Goal: Find contact information: Find contact information

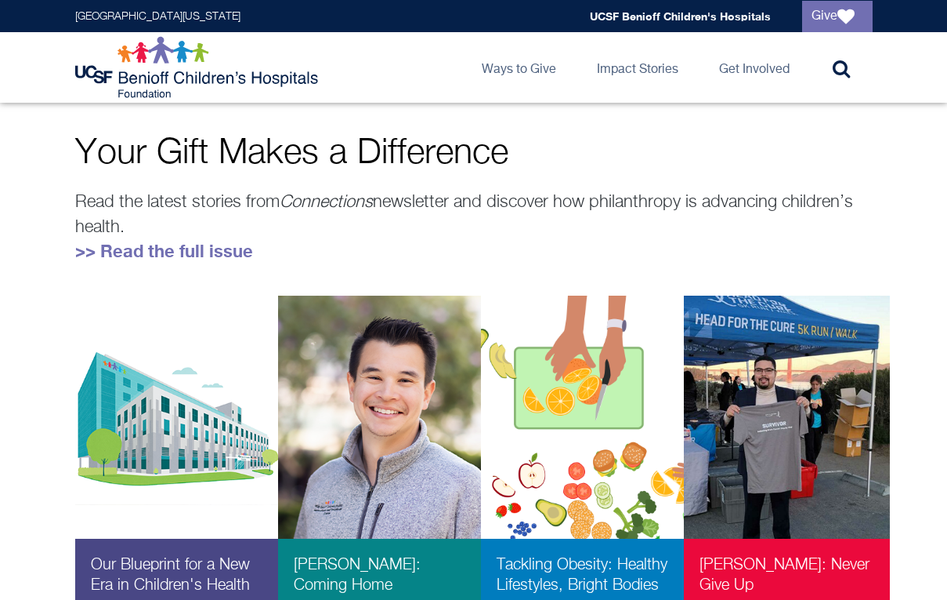
scroll to position [512, 0]
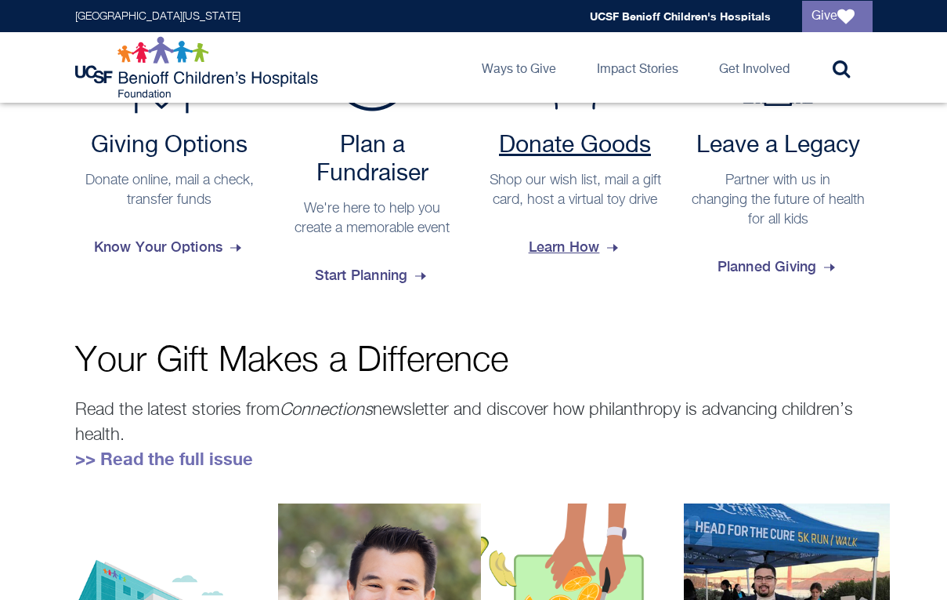
click at [584, 268] on link "Donate Goods Shop our wish list, mail a gift card, host a virtual toy drive Lea…" at bounding box center [575, 149] width 189 height 238
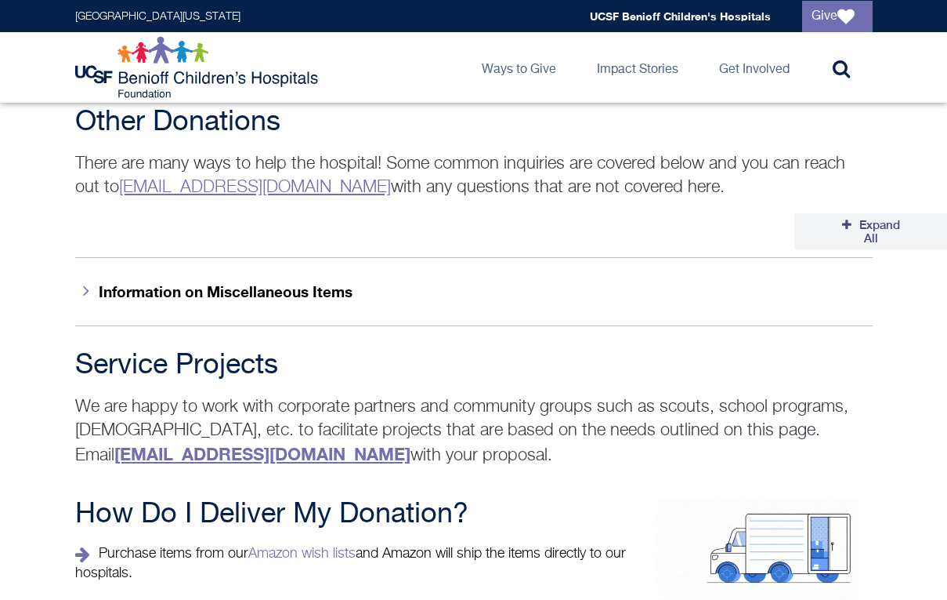
scroll to position [2492, 0]
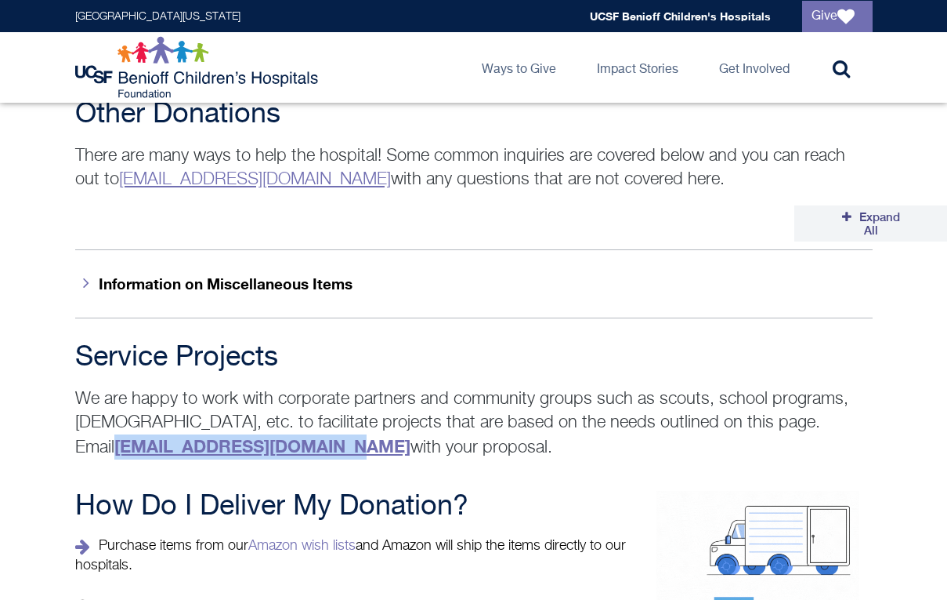
drag, startPoint x: 832, startPoint y: 364, endPoint x: 599, endPoint y: 359, distance: 232.8
click at [599, 387] on p "We are happy to work with corporate partners and community groups such as scout…" at bounding box center [474, 423] width 798 height 72
copy strong "donategoods.BCH@ucsf.edu"
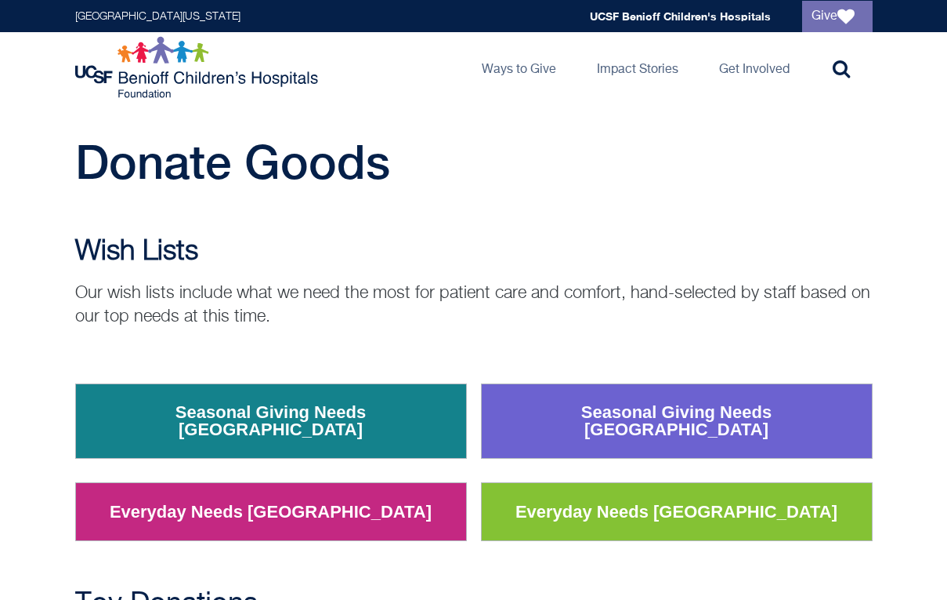
scroll to position [0, 0]
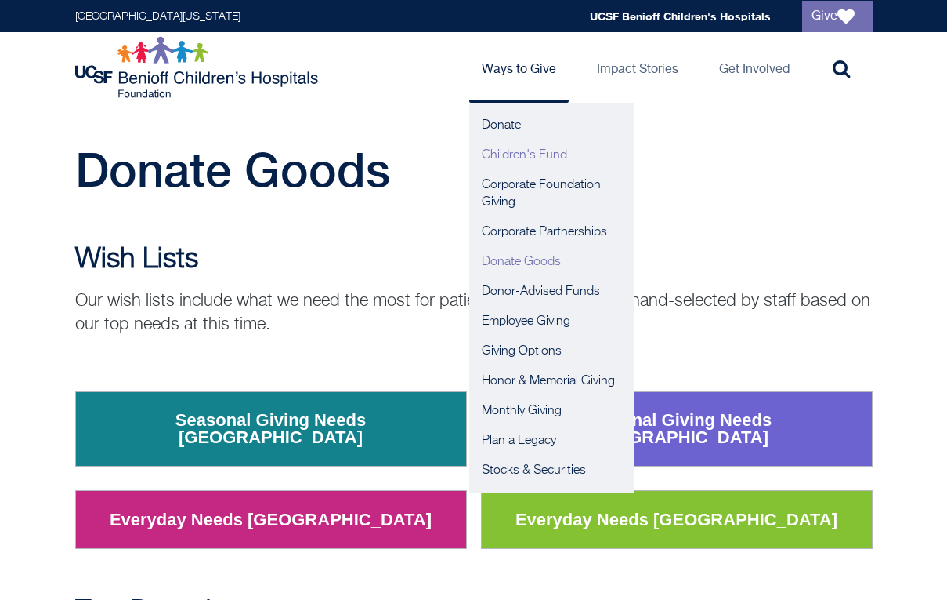
click at [546, 140] on link "Children's Fund" at bounding box center [551, 155] width 165 height 30
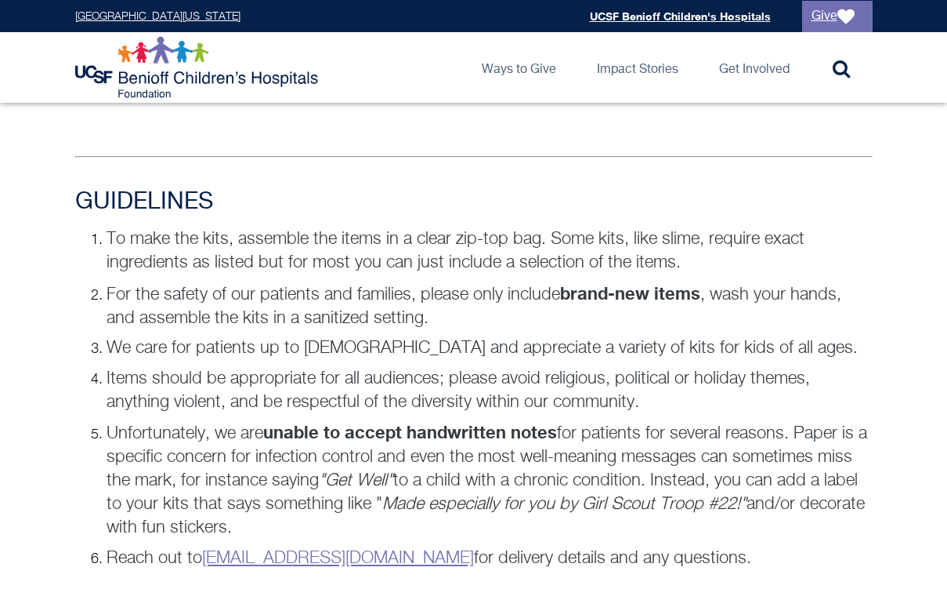
scroll to position [1053, 0]
